Goal: Learn about a topic

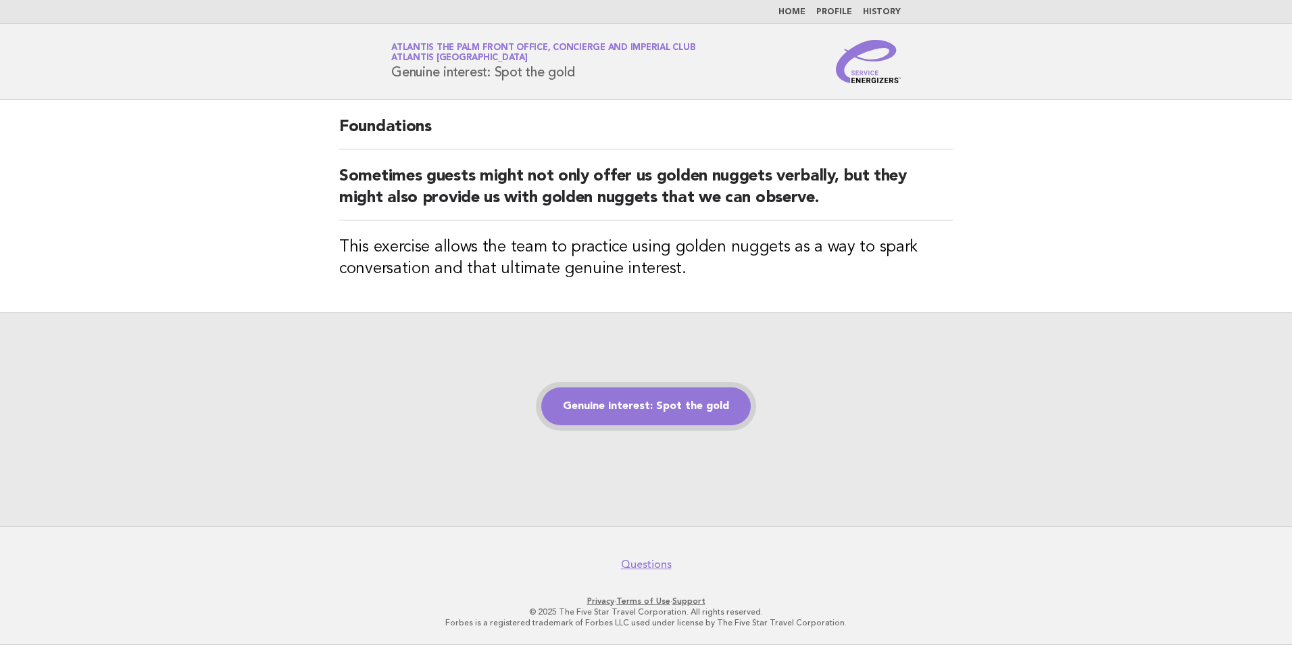
click at [638, 399] on link "Genuine interest: Spot the gold" at bounding box center [646, 406] width 210 height 38
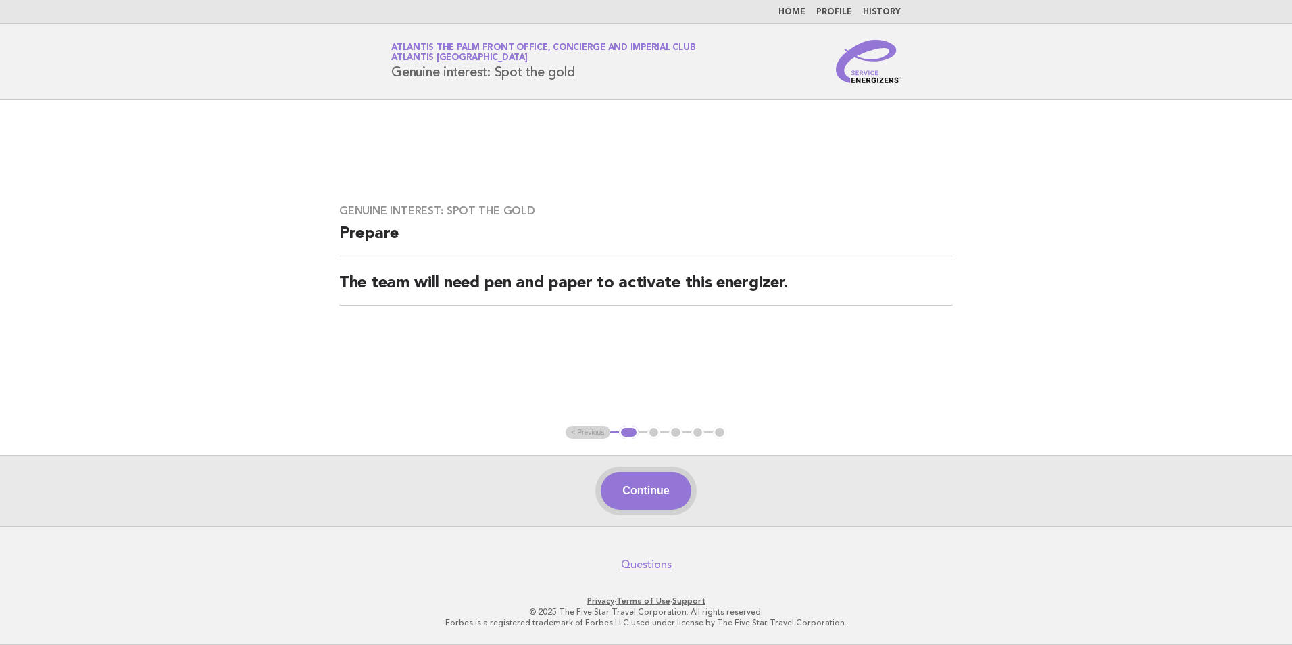
click at [634, 489] on button "Continue" at bounding box center [646, 491] width 90 height 38
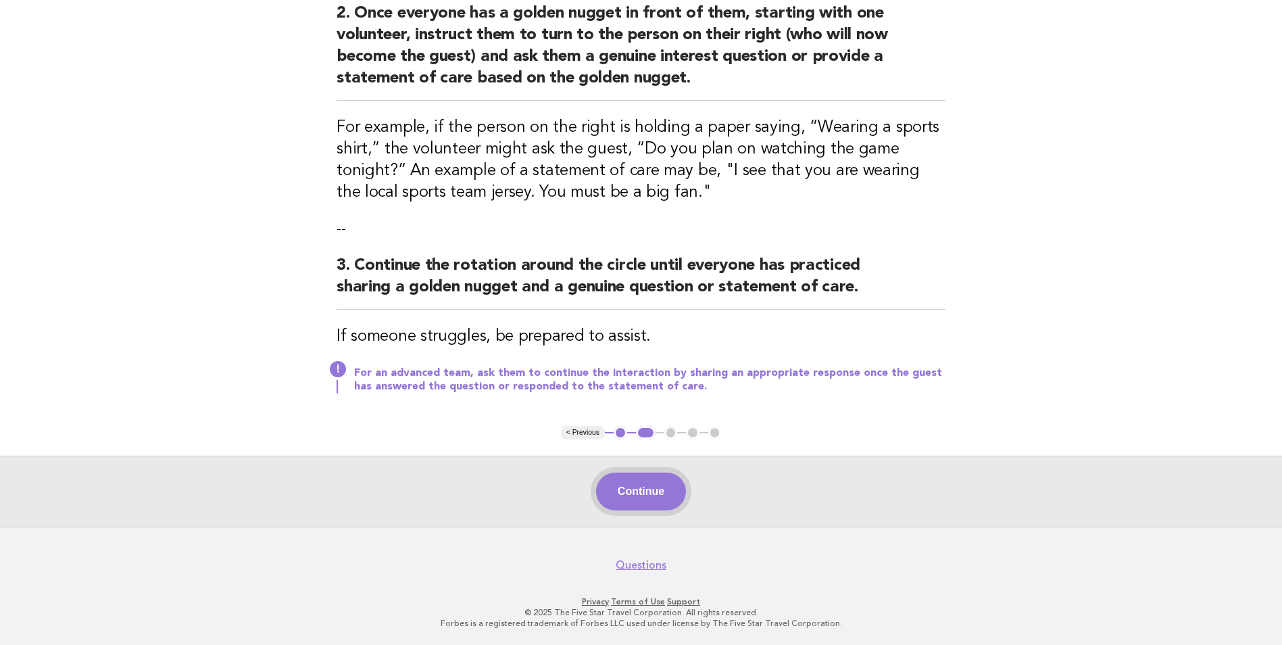
click at [658, 500] on button "Continue" at bounding box center [641, 491] width 90 height 38
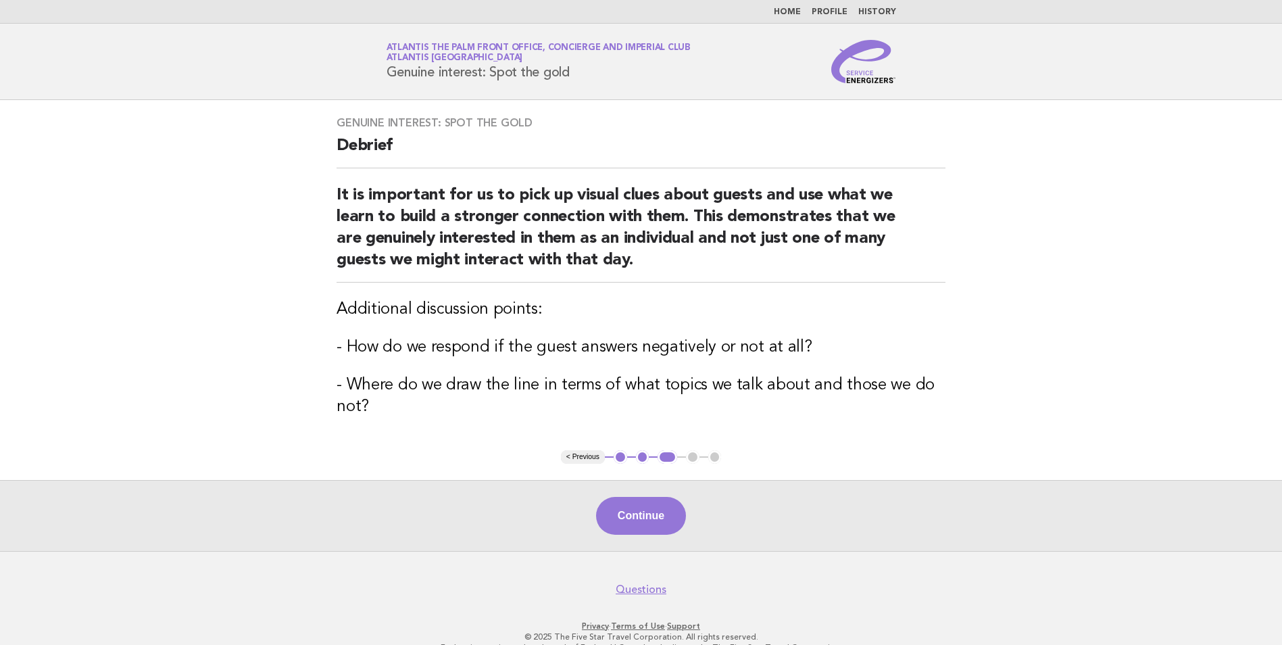
drag, startPoint x: 646, startPoint y: 519, endPoint x: 662, endPoint y: 397, distance: 122.7
click at [645, 506] on button "Continue" at bounding box center [641, 516] width 90 height 38
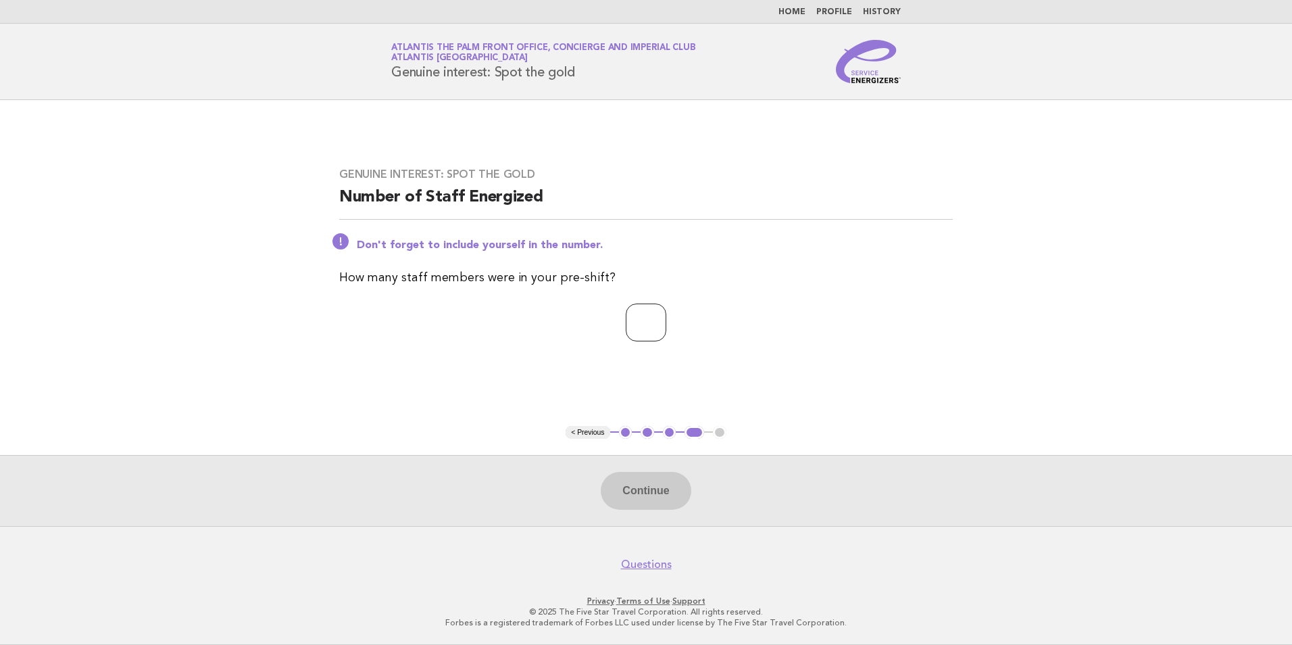
click at [626, 328] on input "number" at bounding box center [646, 323] width 41 height 38
type input "**"
click at [676, 466] on div "Continue" at bounding box center [646, 490] width 1292 height 71
click at [666, 491] on button "Continue" at bounding box center [646, 491] width 90 height 38
